Goal: Information Seeking & Learning: Learn about a topic

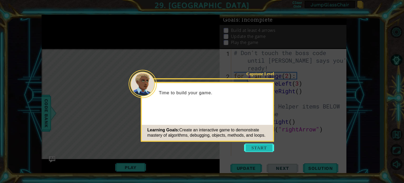
click at [258, 147] on button "Start" at bounding box center [259, 147] width 30 height 8
